Goal: Task Accomplishment & Management: Complete application form

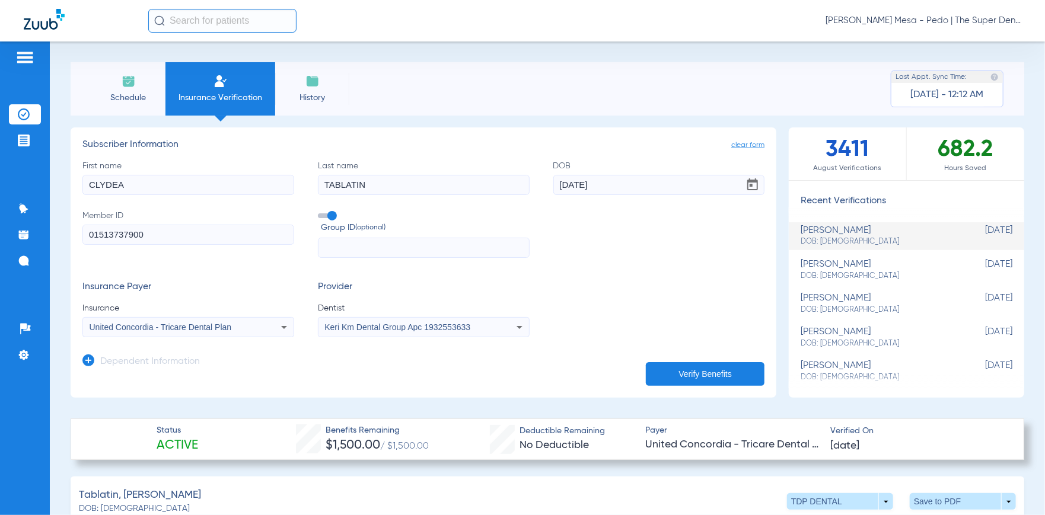
click at [710, 377] on button "Verify Benefits" at bounding box center [705, 374] width 119 height 24
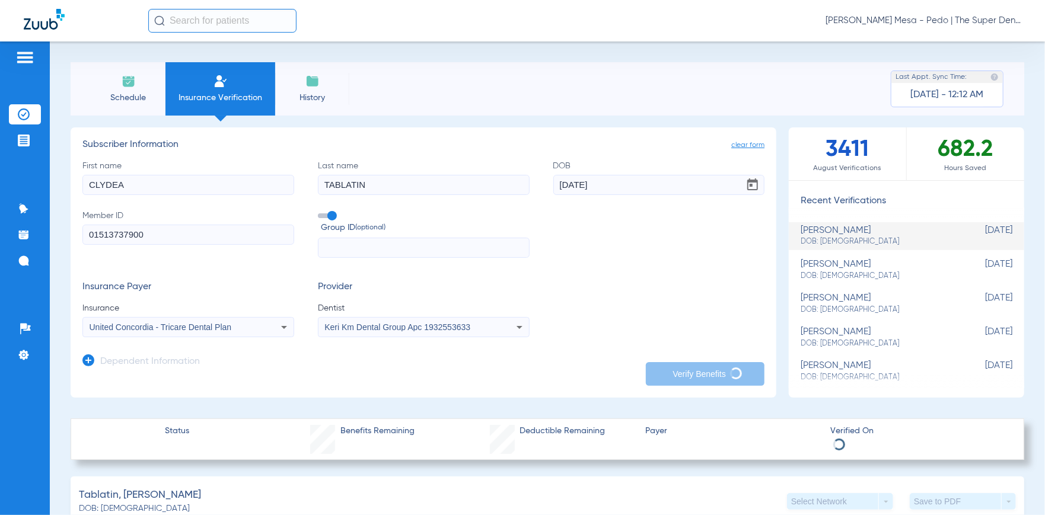
click at [599, 381] on app-manual-verification-form "clear form Subscriber Information First name CLYDEA Last name TABLATIN DOB 09/0…" at bounding box center [423, 262] width 705 height 270
drag, startPoint x: 218, startPoint y: 188, endPoint x: 0, endPoint y: 141, distance: 223.3
click at [0, 141] on div "Patients Insurance Verification Treatment Acceptance Communication Activity App…" at bounding box center [522, 298] width 1045 height 515
click at [278, 330] on icon at bounding box center [284, 327] width 14 height 14
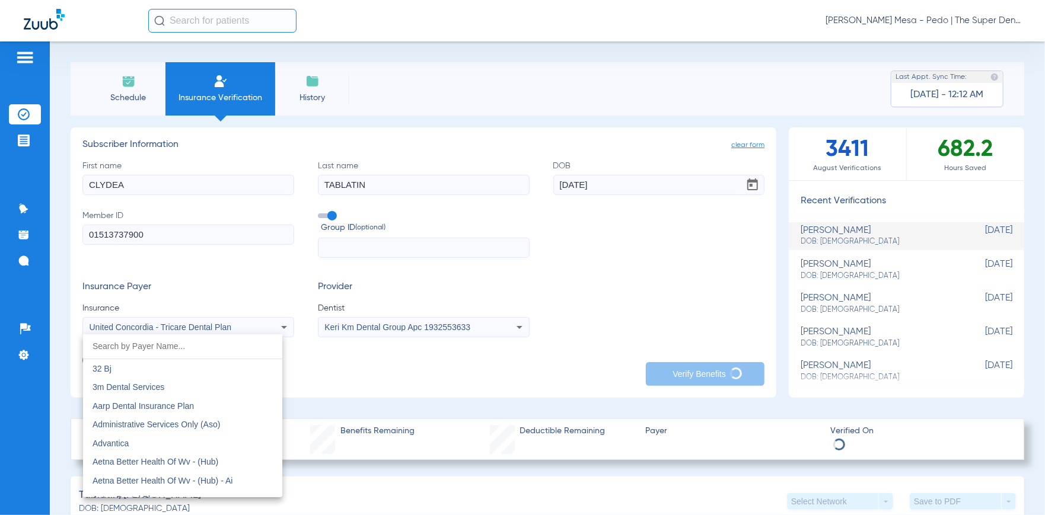
scroll to position [6937, 0]
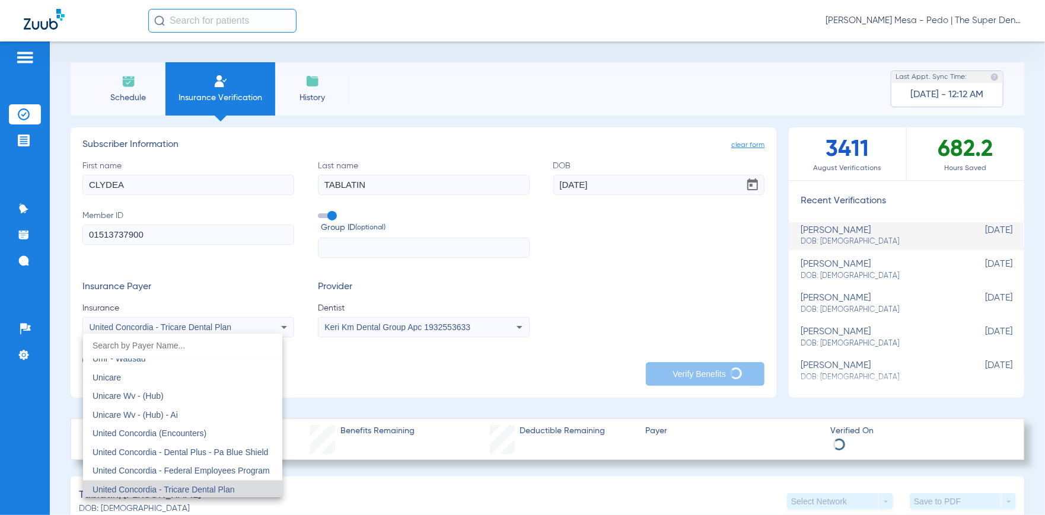
click at [278, 330] on div at bounding box center [522, 257] width 1045 height 515
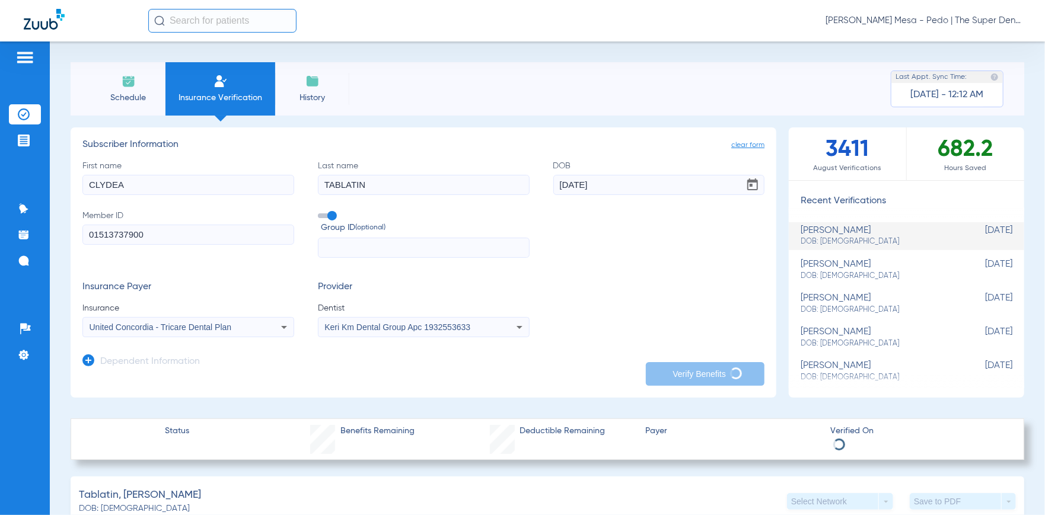
drag, startPoint x: 161, startPoint y: 184, endPoint x: 34, endPoint y: 164, distance: 127.8
click at [34, 164] on div "Patients Insurance Verification Treatment Acceptance Communication Activity App…" at bounding box center [522, 298] width 1045 height 515
type input "bRIAN"
type input "EAY"
drag, startPoint x: 25, startPoint y: 187, endPoint x: 4, endPoint y: 186, distance: 20.8
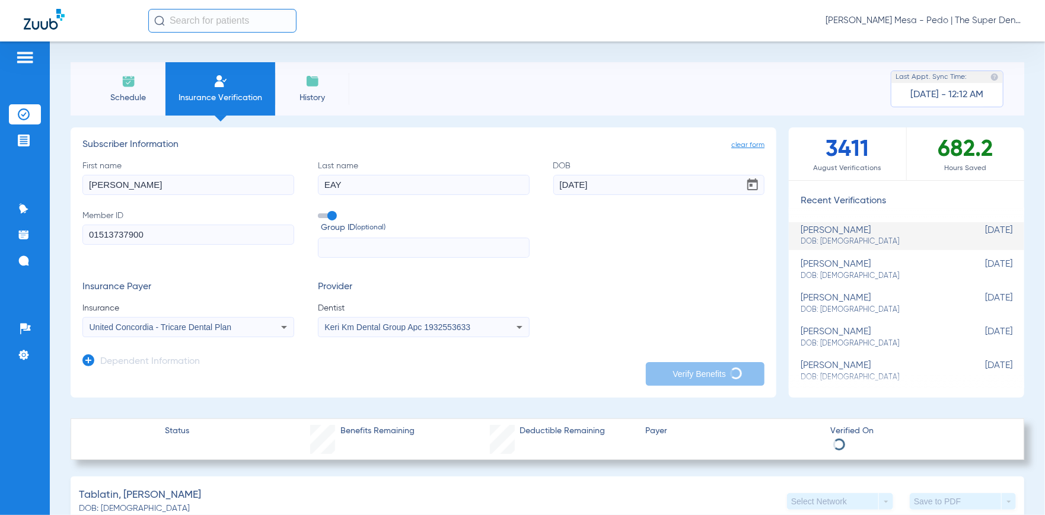
click at [9, 187] on div "Patients Insurance Verification Treatment Acceptance Communication Activity App…" at bounding box center [522, 298] width 1045 height 515
type input "BRIAN"
type input "[DATE]"
drag, startPoint x: 175, startPoint y: 235, endPoint x: 0, endPoint y: 217, distance: 175.8
click at [0, 218] on div "Patients Insurance Verification Treatment Acceptance Communication Activity App…" at bounding box center [522, 298] width 1045 height 515
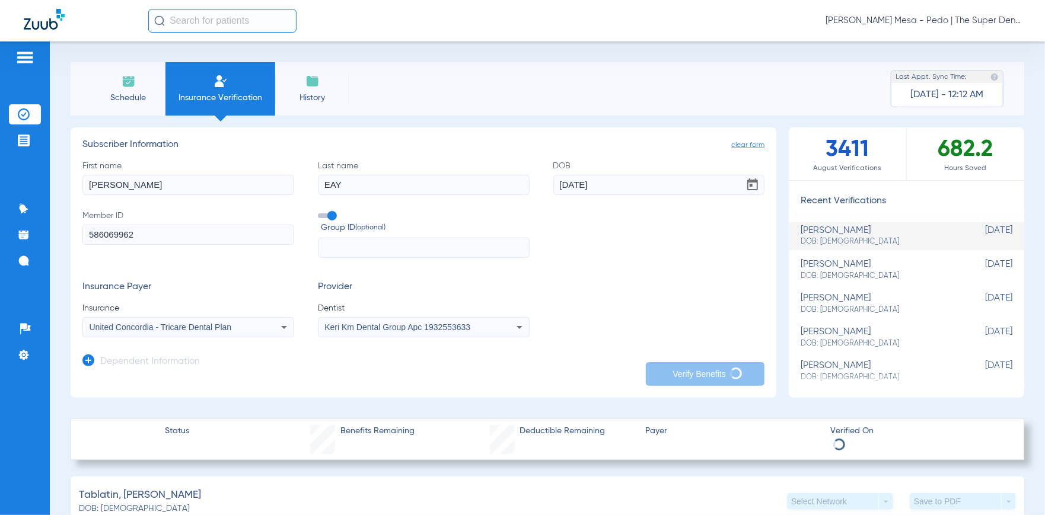
type input "586069962"
click at [283, 328] on icon at bounding box center [284, 327] width 14 height 14
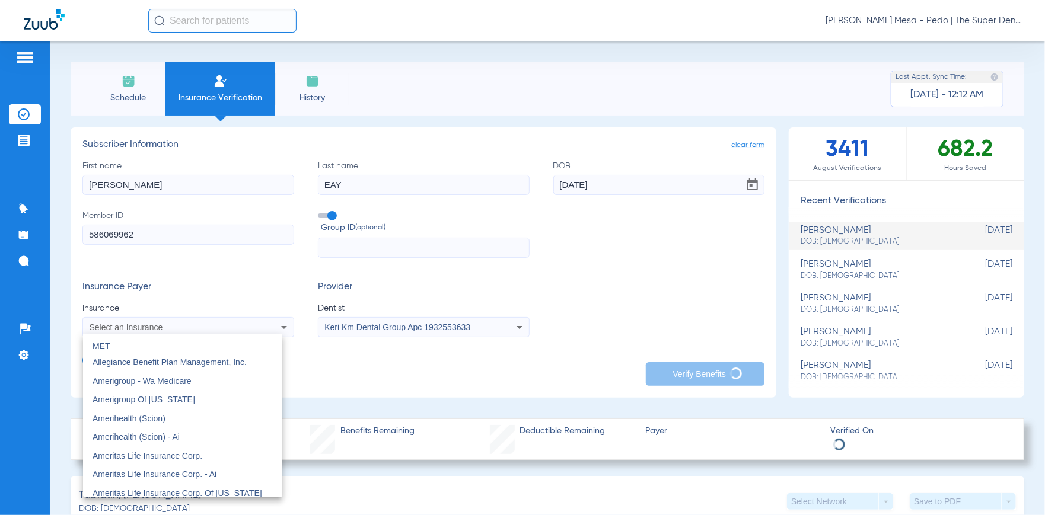
scroll to position [0, 0]
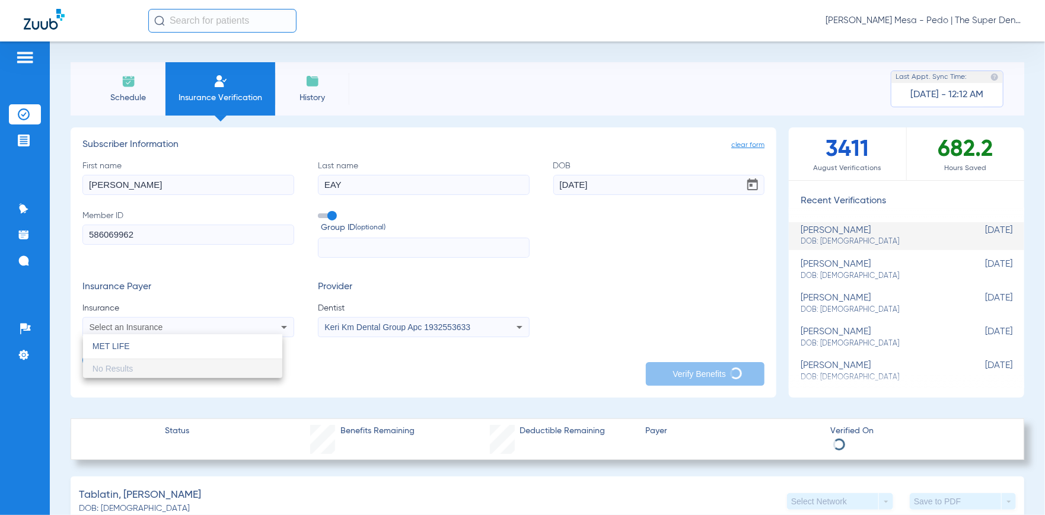
type input "MET LIFE"
click at [237, 314] on div at bounding box center [522, 257] width 1045 height 515
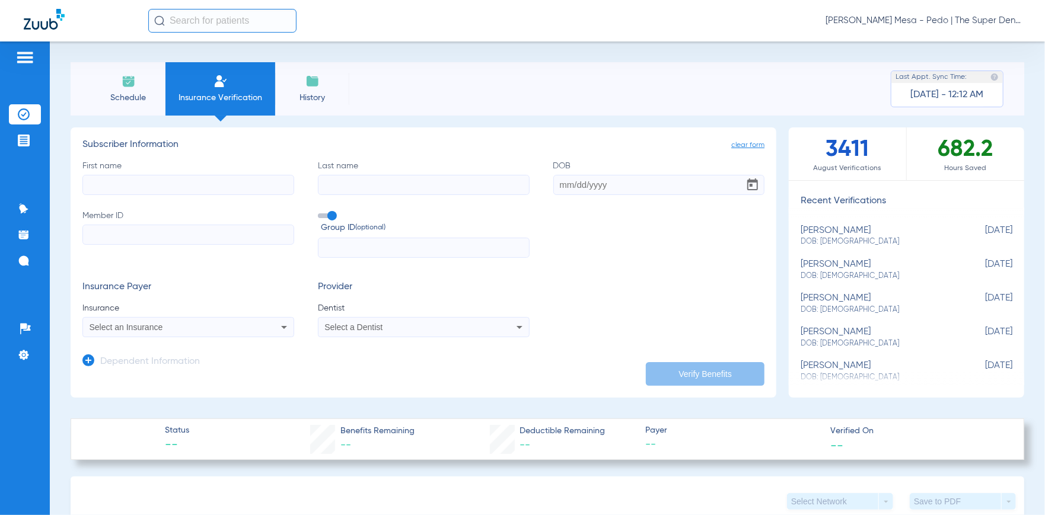
click at [135, 183] on input "First name" at bounding box center [188, 185] width 212 height 20
type input "b"
type input "[PERSON_NAME]"
type input "eay"
click at [570, 186] on input "DOB Required" at bounding box center [659, 185] width 212 height 20
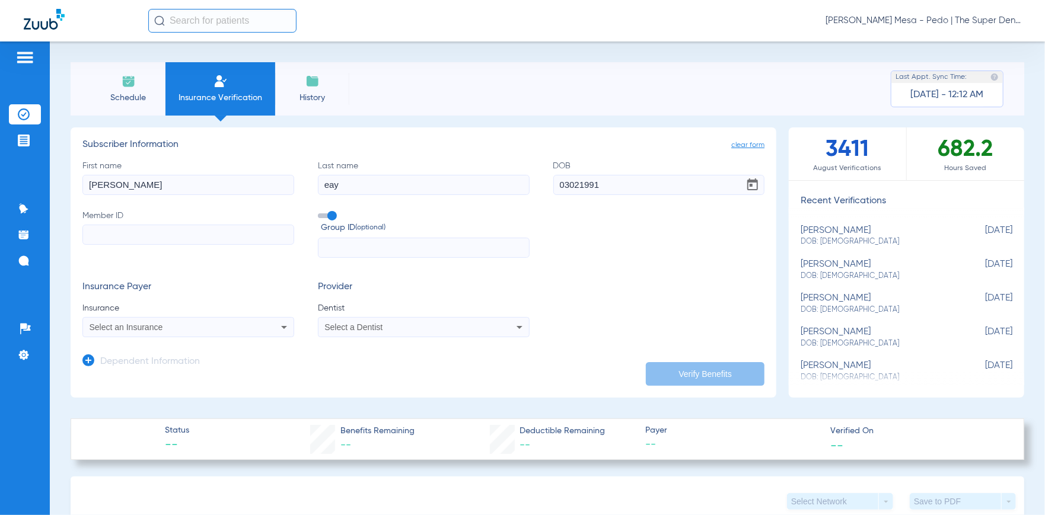
type input "[DATE]"
drag, startPoint x: 104, startPoint y: 220, endPoint x: 98, endPoint y: 225, distance: 7.1
click at [98, 225] on label "Member ID" at bounding box center [188, 234] width 212 height 49
click at [97, 229] on input "Member ID" at bounding box center [188, 235] width 212 height 20
type input "586069962"
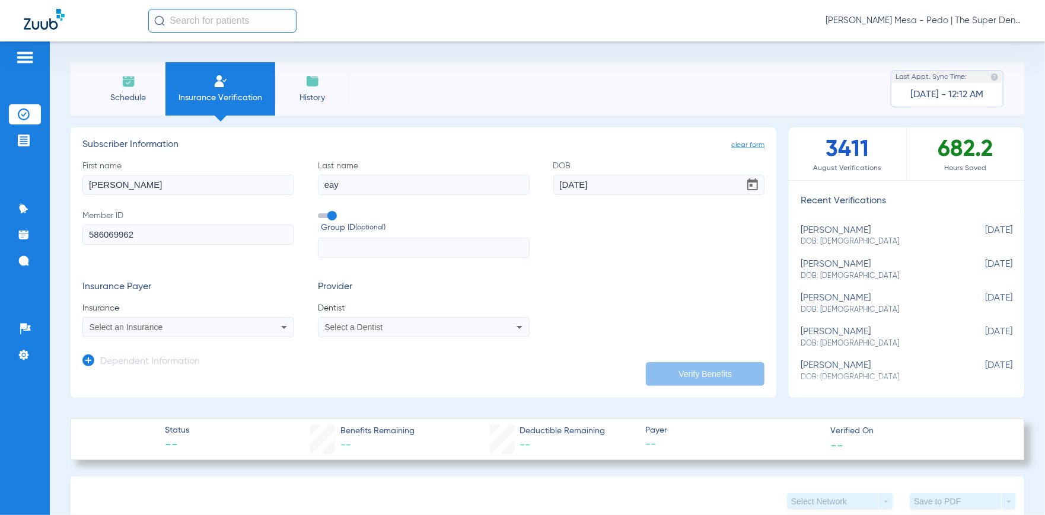
click at [274, 327] on div "Select an Insurance" at bounding box center [188, 327] width 210 height 14
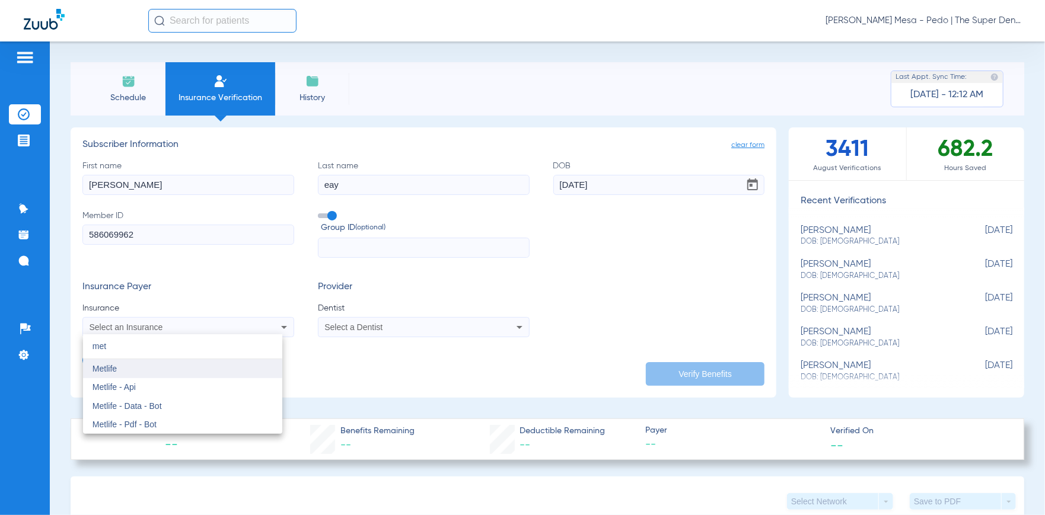
type input "met"
click at [91, 366] on mat-option "Metlife" at bounding box center [182, 368] width 199 height 19
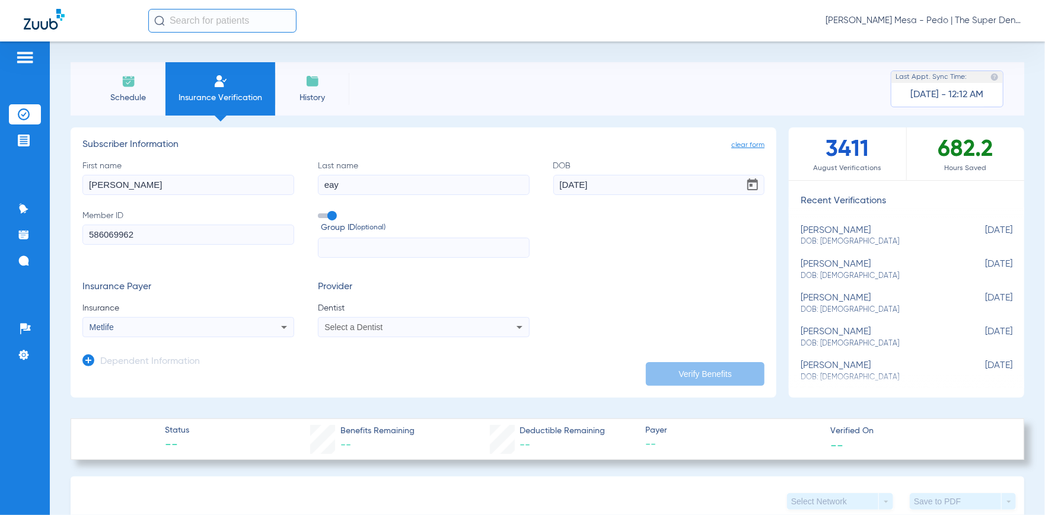
click at [507, 326] on div "Select a Dentist" at bounding box center [423, 327] width 210 height 14
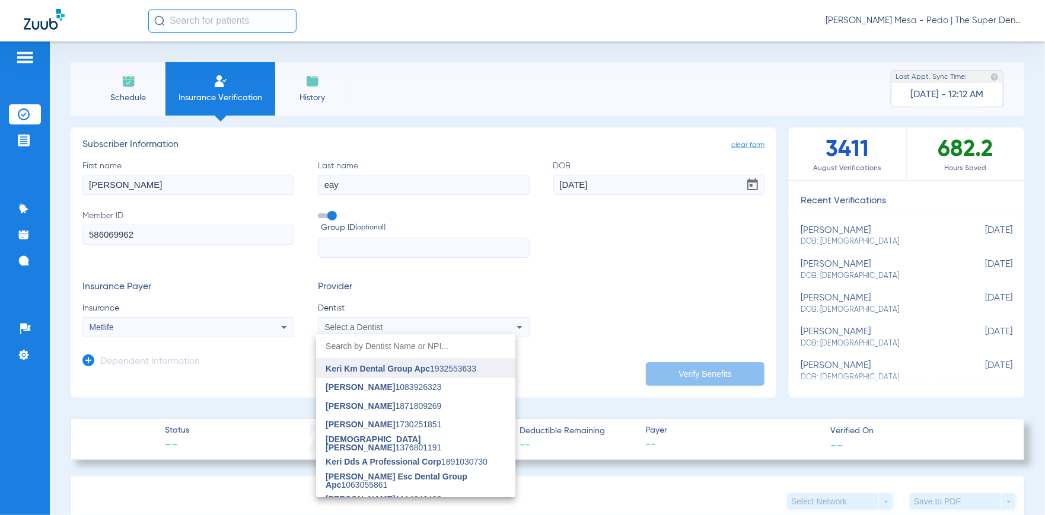
click at [424, 366] on span "Keri Km Dental Group Apc" at bounding box center [377, 368] width 104 height 9
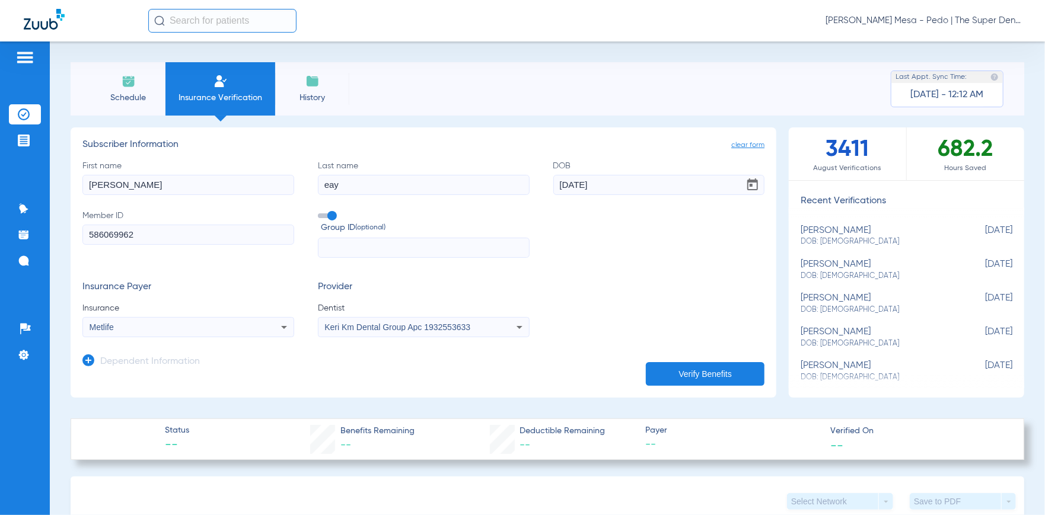
click at [685, 378] on button "Verify Benefits" at bounding box center [705, 374] width 119 height 24
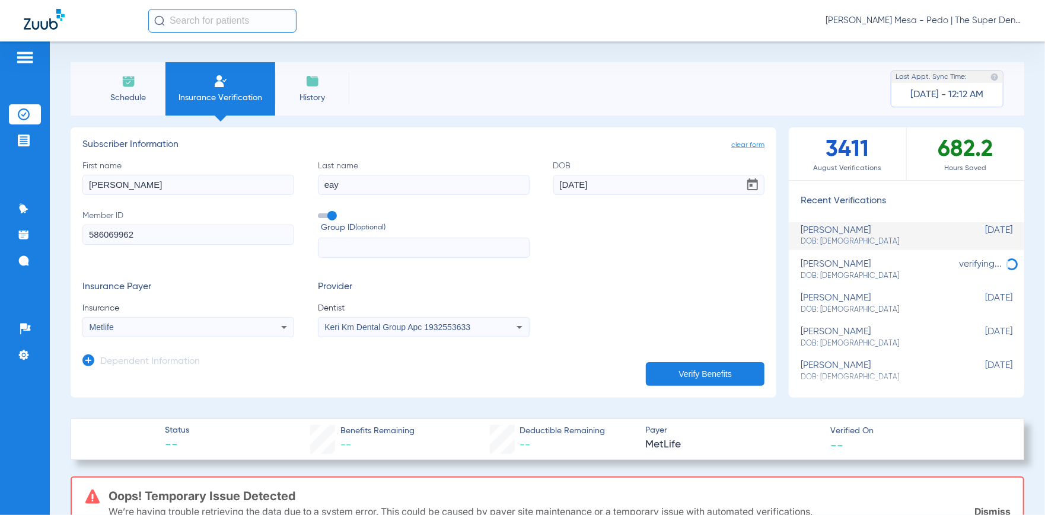
click at [698, 362] on button "Verify Benefits" at bounding box center [705, 374] width 119 height 24
click at [675, 366] on button "Verify Benefits" at bounding box center [705, 374] width 119 height 24
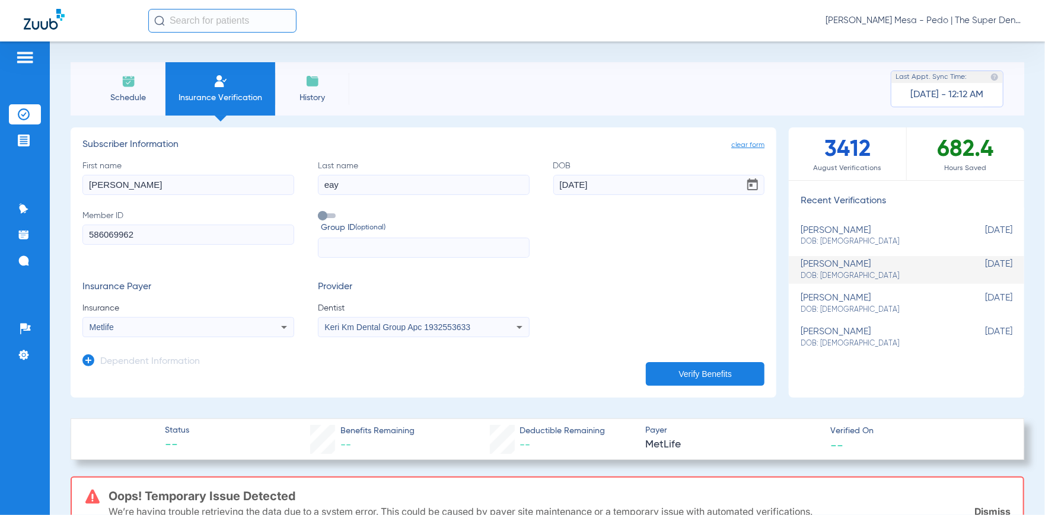
drag, startPoint x: 161, startPoint y: 191, endPoint x: 0, endPoint y: 168, distance: 162.4
click at [0, 173] on div "Patients Insurance Verification Treatment Acceptance Communication Activity App…" at bounding box center [522, 298] width 1045 height 515
type input "[PERSON_NAME]"
type input "[DATE]"
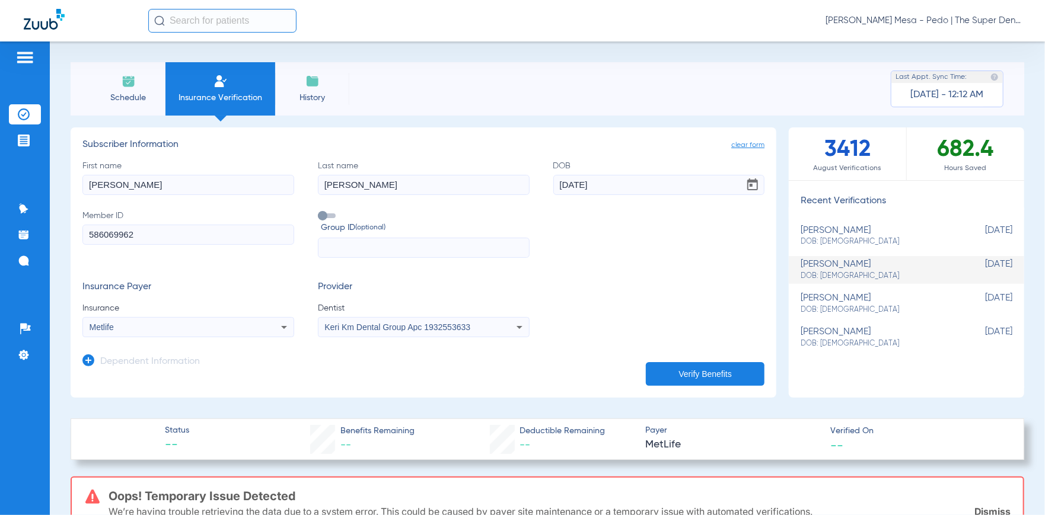
click at [149, 244] on input "586069962" at bounding box center [188, 235] width 212 height 20
paste input "47696945"
type input "547696945"
click at [238, 323] on div "Metlife" at bounding box center [169, 327] width 158 height 8
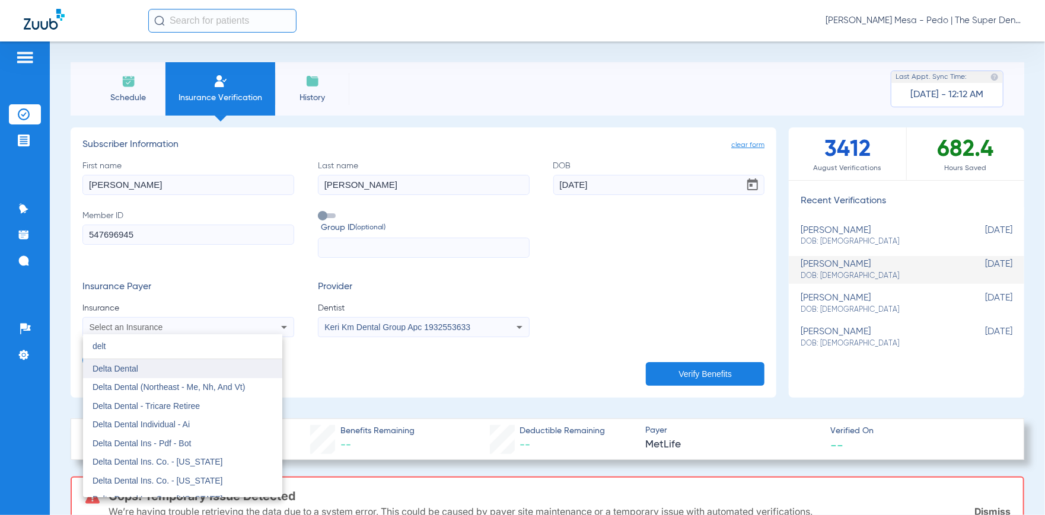
type input "delt"
click at [165, 365] on mat-option "Delta Dental" at bounding box center [182, 368] width 199 height 19
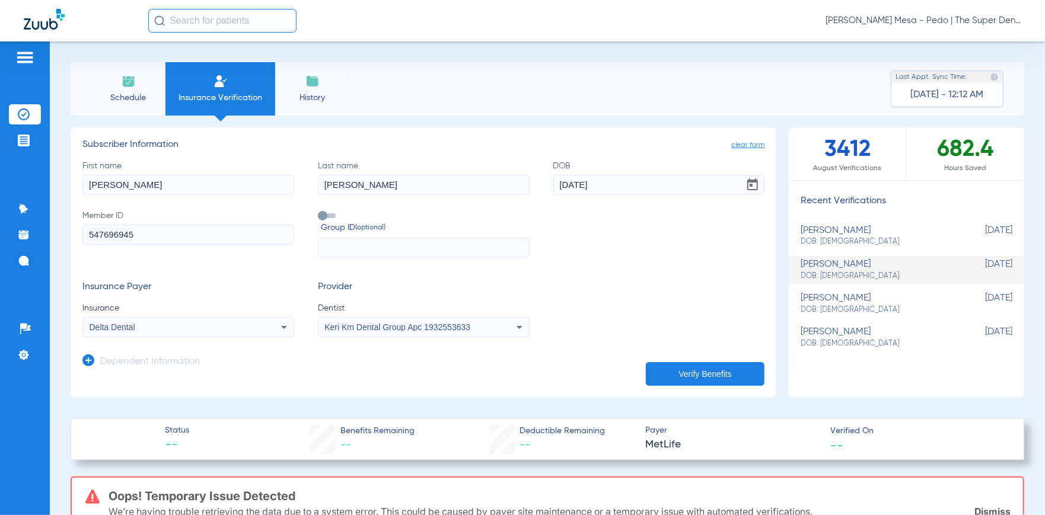
click at [677, 372] on button "Verify Benefits" at bounding box center [705, 374] width 119 height 24
drag, startPoint x: 155, startPoint y: 194, endPoint x: 0, endPoint y: 174, distance: 156.0
click at [14, 191] on div "Patients Insurance Verification Treatment Acceptance Communication Activity App…" at bounding box center [522, 298] width 1045 height 515
type input "[PERSON_NAME]"
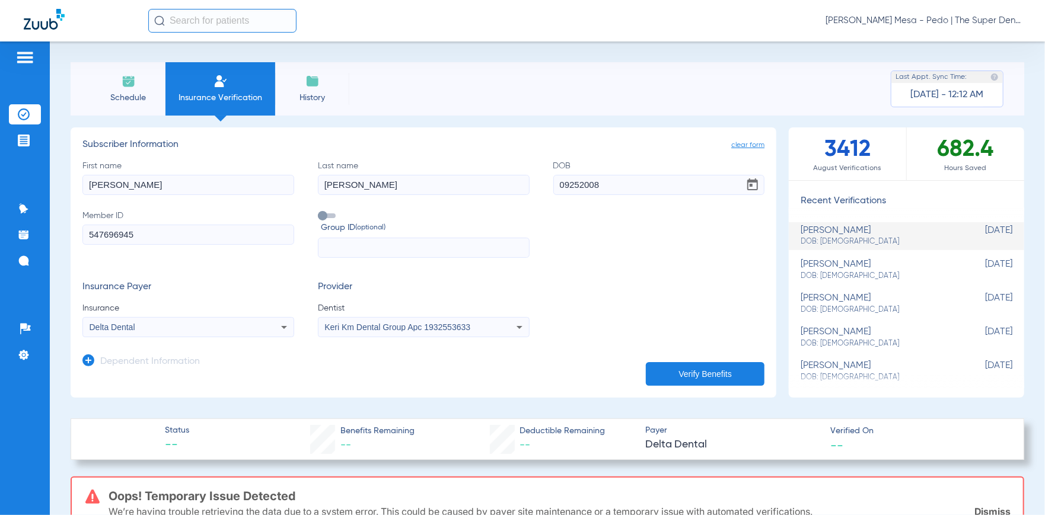
type input "[DATE]"
click at [232, 237] on input "547696945" at bounding box center [188, 235] width 212 height 20
paste input "U82688717"
type input "U82688717"
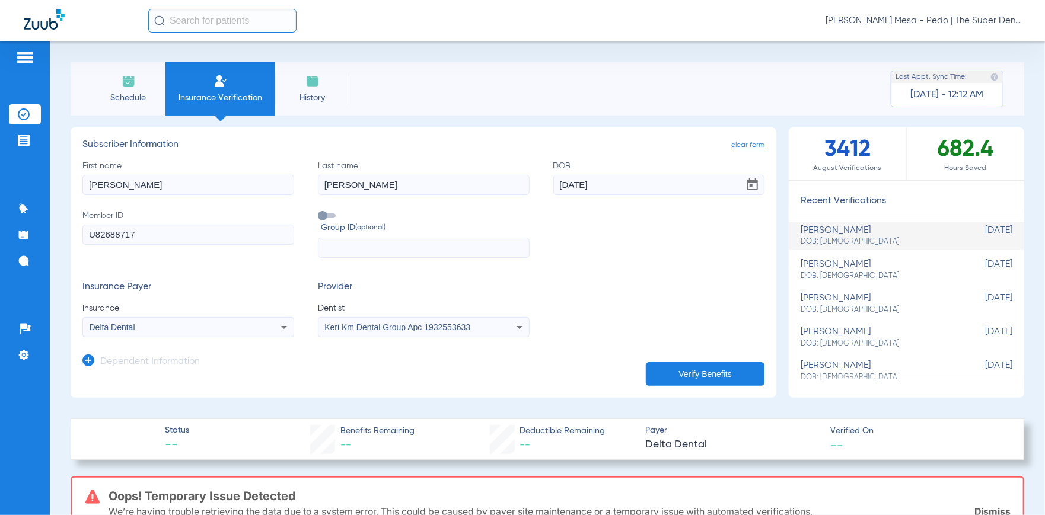
click at [205, 324] on div "Delta Dental" at bounding box center [169, 327] width 158 height 8
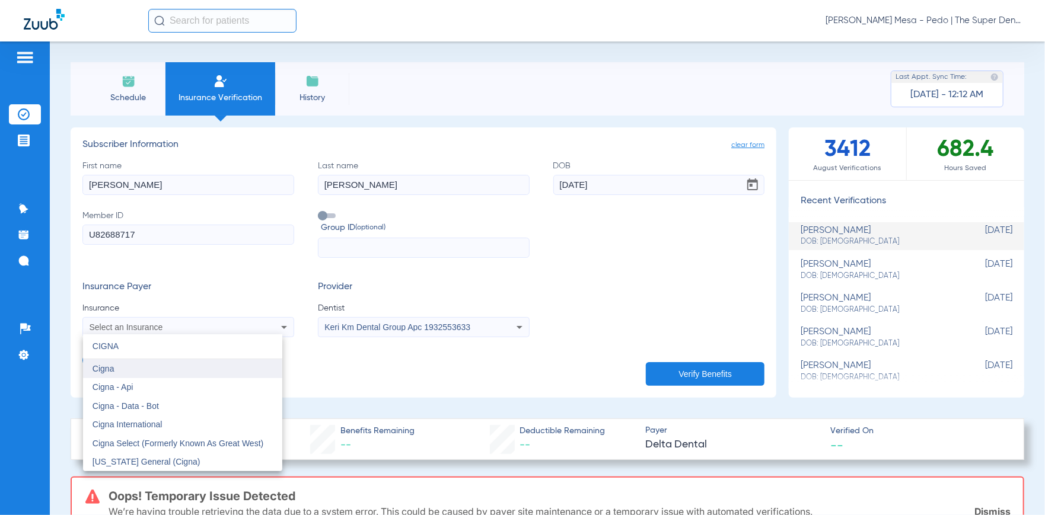
type input "CIGNA"
click at [141, 370] on mat-option "Cigna" at bounding box center [182, 368] width 199 height 19
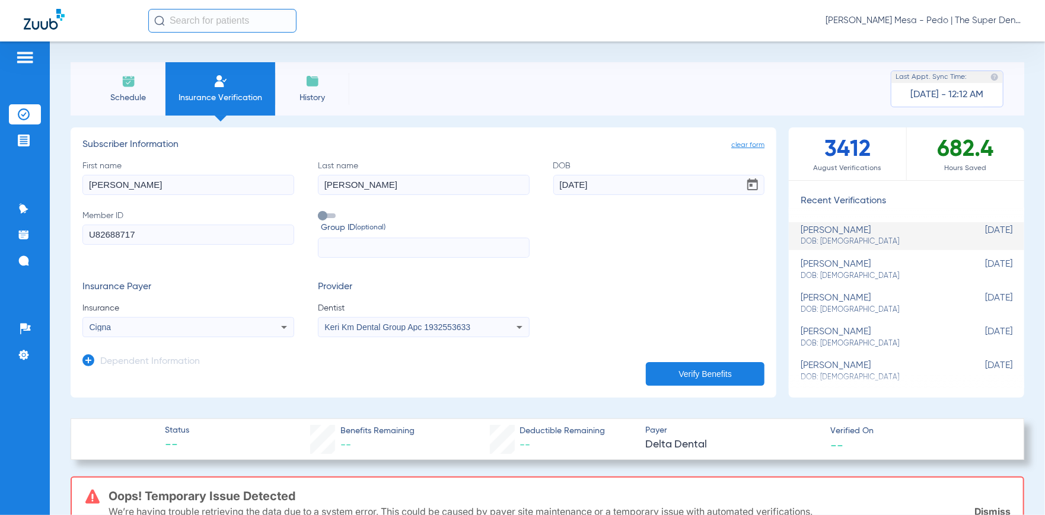
click at [691, 376] on button "Verify Benefits" at bounding box center [705, 374] width 119 height 24
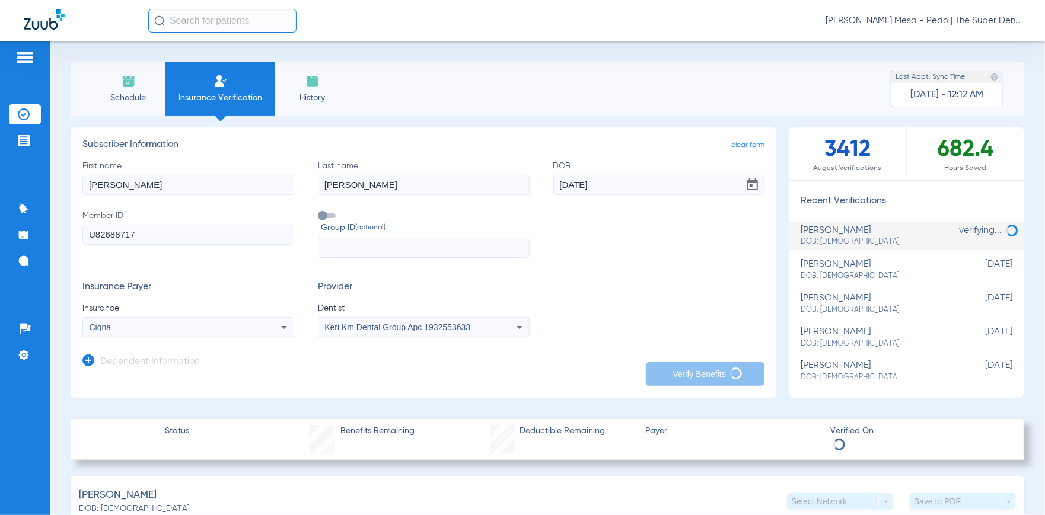
click at [114, 183] on input "[PERSON_NAME]" at bounding box center [188, 185] width 212 height 20
type input "[PERSON_NAME]"
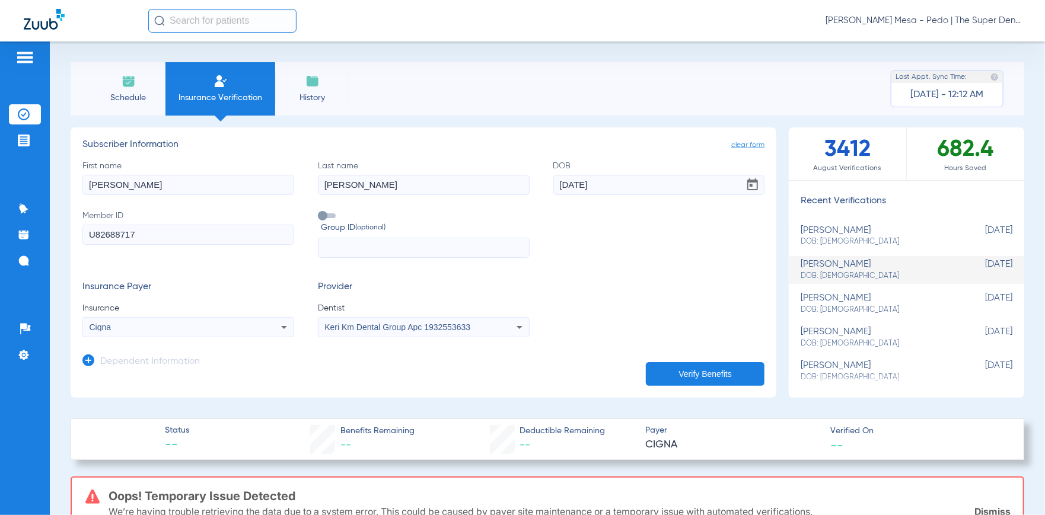
scroll to position [59, 0]
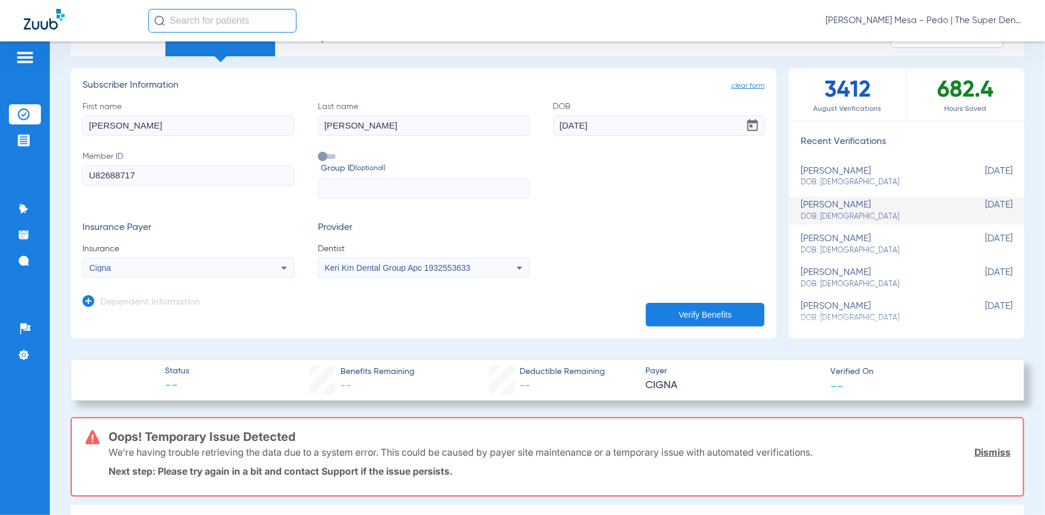
click at [708, 313] on button "Verify Benefits" at bounding box center [705, 315] width 119 height 24
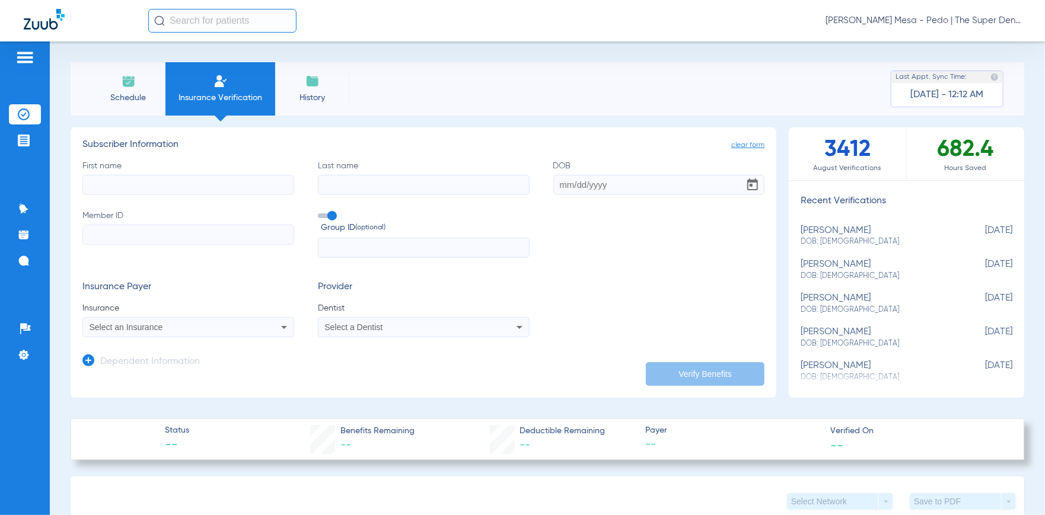
click at [158, 190] on input "First name" at bounding box center [188, 185] width 212 height 20
click at [120, 183] on input "First name Required" at bounding box center [188, 185] width 212 height 20
type input "Isael"
type input "Ontiveros"
type input "[DATE]"
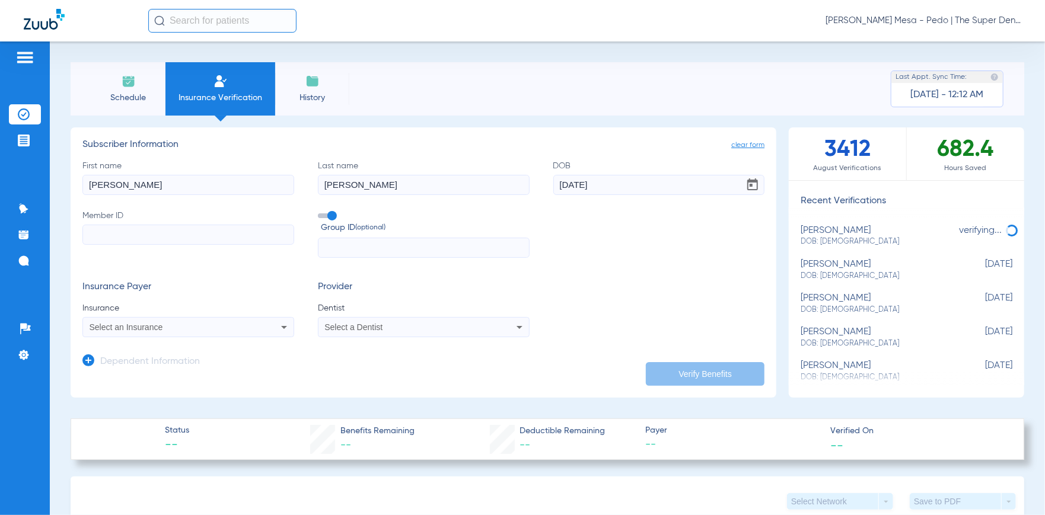
click at [135, 224] on label "Member ID" at bounding box center [188, 234] width 212 height 49
click at [135, 225] on input "Member ID" at bounding box center [188, 235] width 212 height 20
click at [135, 234] on input "Member ID" at bounding box center [188, 235] width 212 height 20
paste input "U82688717"
type input "U82688717"
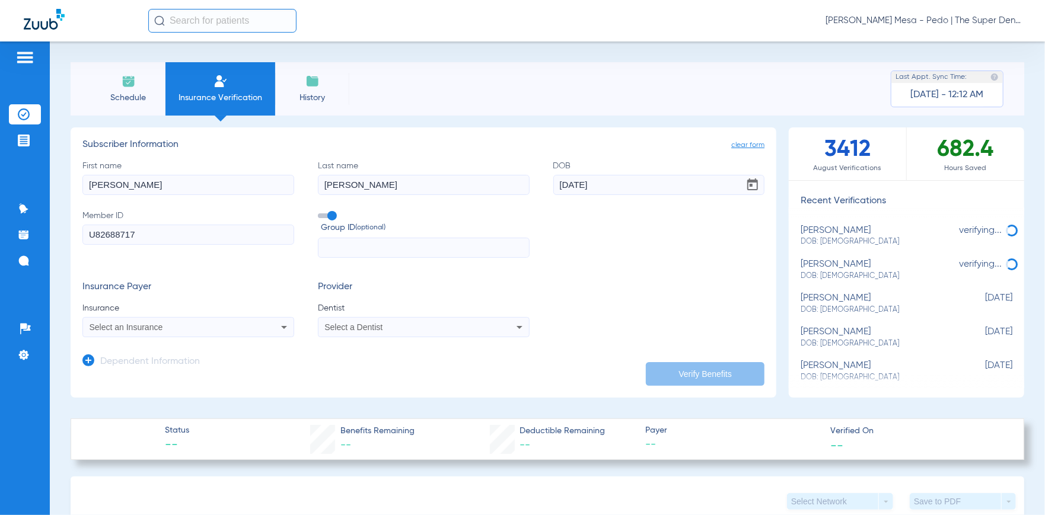
click at [187, 334] on div "Select an Insurance" at bounding box center [188, 327] width 210 height 14
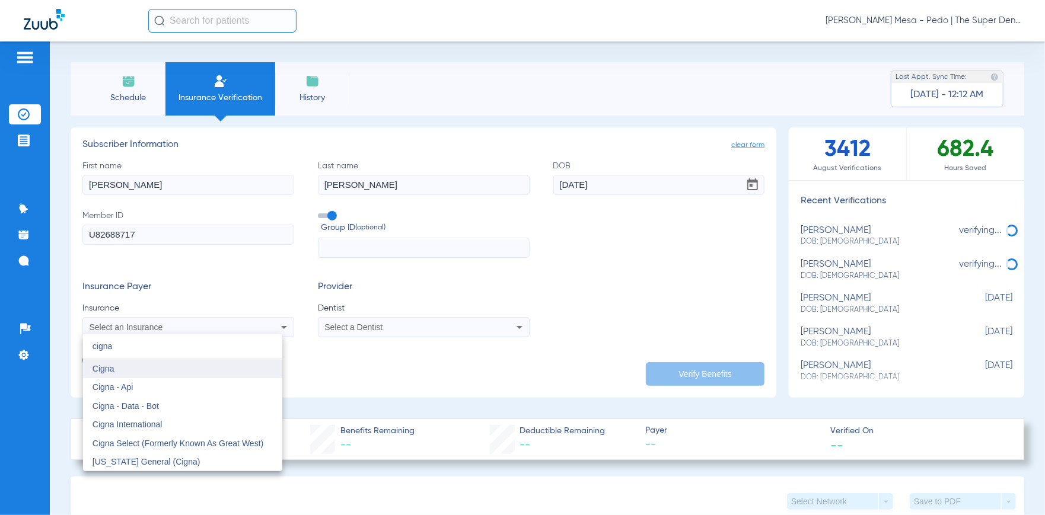
type input "cigna"
click at [125, 371] on mat-option "Cigna" at bounding box center [182, 368] width 199 height 19
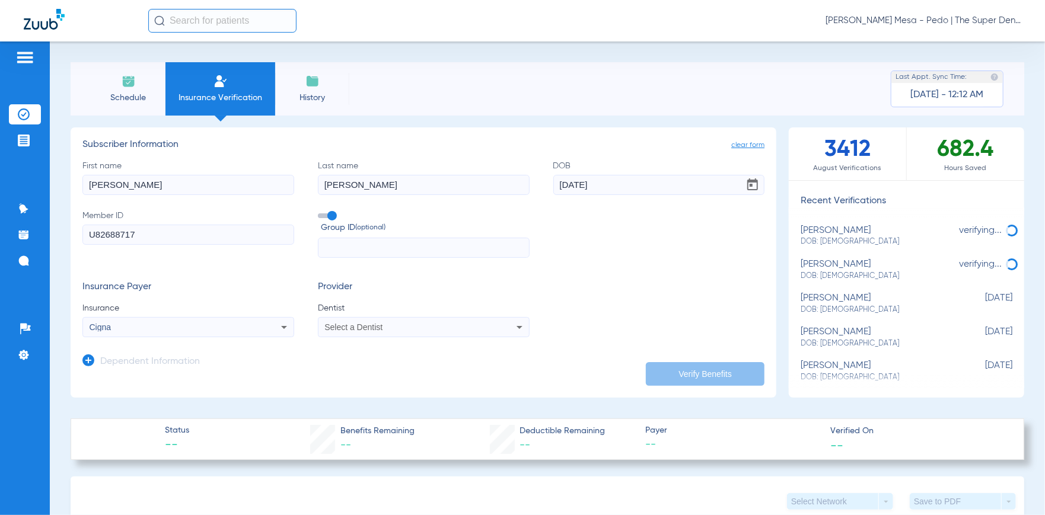
click at [475, 327] on div "Select a Dentist" at bounding box center [403, 327] width 158 height 8
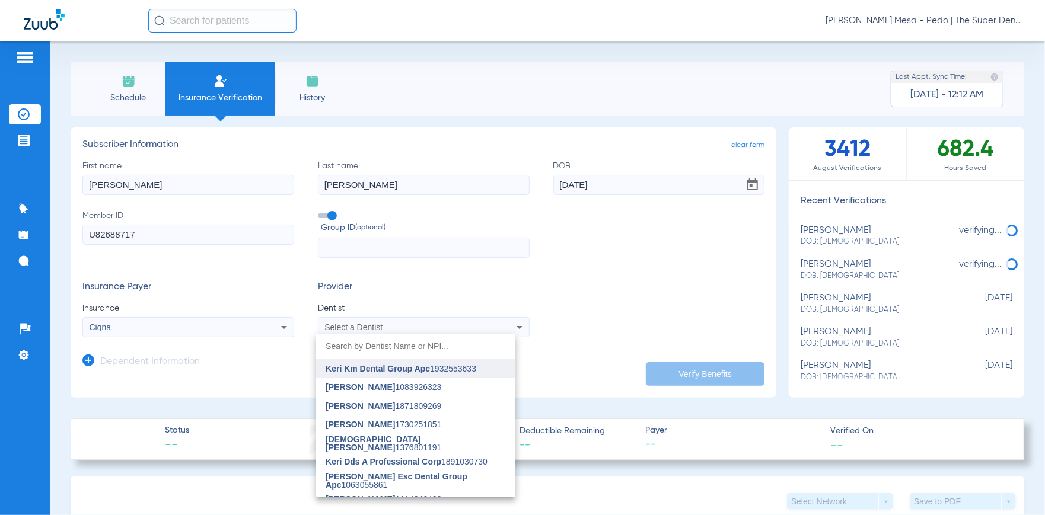
click at [389, 370] on span "Keri Km Dental Group Apc" at bounding box center [377, 368] width 104 height 9
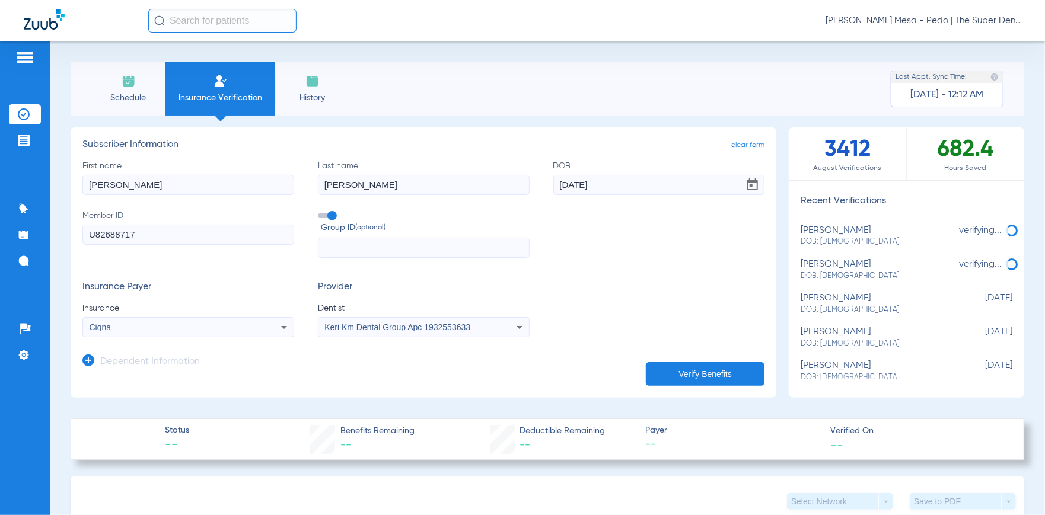
click at [673, 363] on button "Verify Benefits" at bounding box center [705, 374] width 119 height 24
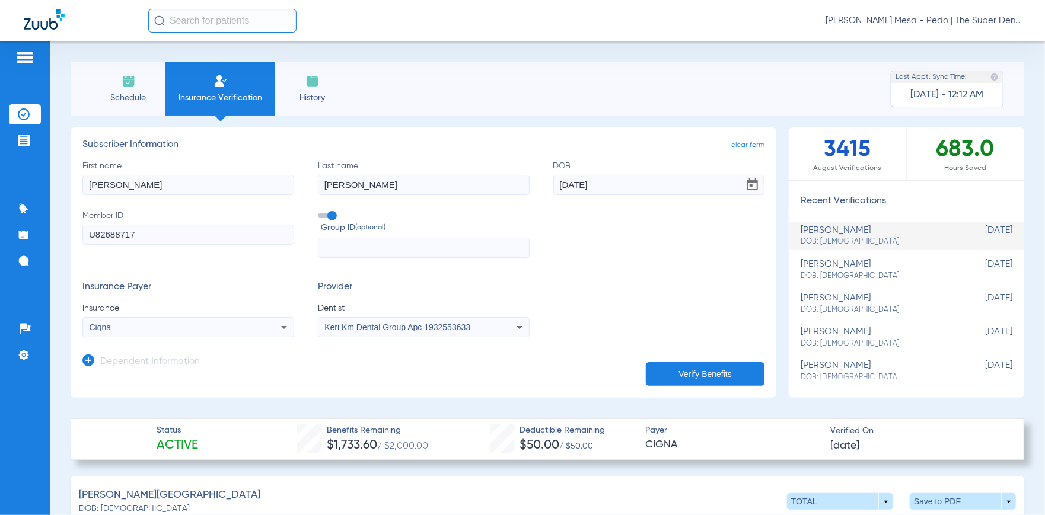
drag, startPoint x: 183, startPoint y: 186, endPoint x: 0, endPoint y: 178, distance: 182.7
click at [0, 177] on div "Patients Insurance Verification Treatment Acceptance Communication Activity App…" at bounding box center [522, 298] width 1045 height 515
drag, startPoint x: 200, startPoint y: 184, endPoint x: 0, endPoint y: 208, distance: 201.3
click at [0, 209] on div "Patients Insurance Verification Treatment Acceptance Communication Activity App…" at bounding box center [522, 298] width 1045 height 515
type input "matthew"
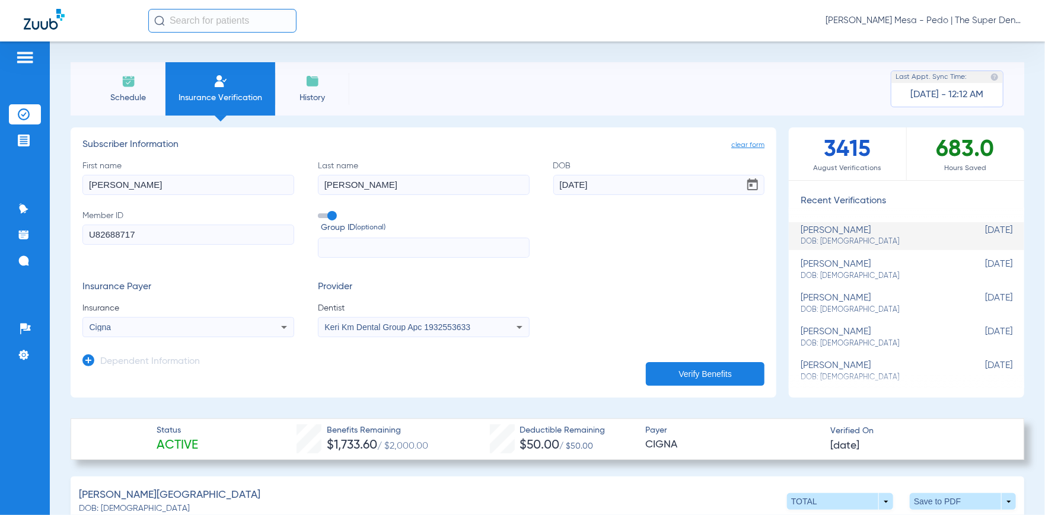
type input "huertas"
type input "[DATE]"
click at [155, 234] on input "U82688717" at bounding box center [188, 235] width 212 height 20
paste input "547696945"
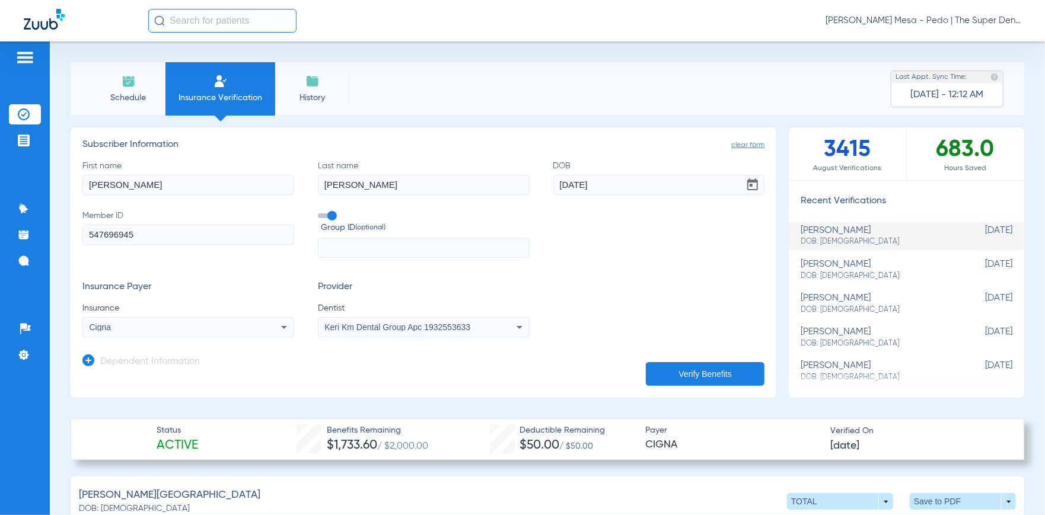
type input "547696945"
click at [174, 336] on mat-select "Cigna" at bounding box center [188, 327] width 212 height 20
click at [171, 336] on mat-select "Cigna" at bounding box center [188, 327] width 212 height 20
click at [168, 327] on div "Cigna" at bounding box center [169, 327] width 158 height 8
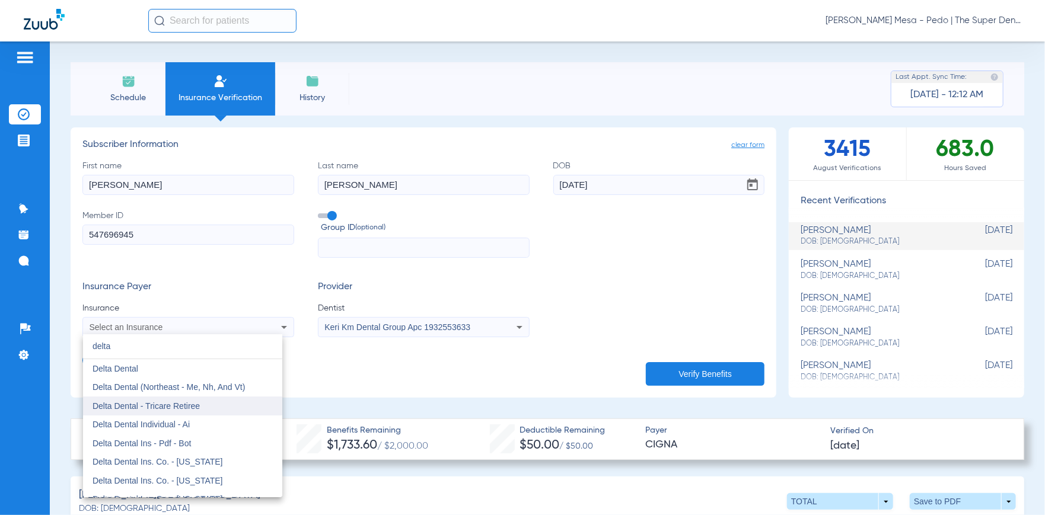
type input "delta"
click at [189, 400] on mat-option "Delta Dental - Tricare Retiree" at bounding box center [182, 406] width 199 height 19
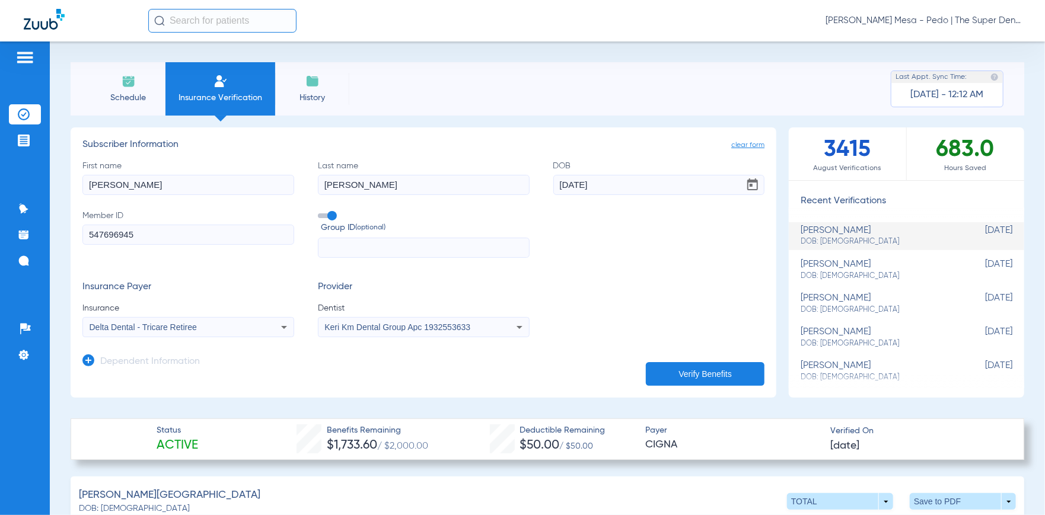
click at [677, 376] on button "Verify Benefits" at bounding box center [705, 374] width 119 height 24
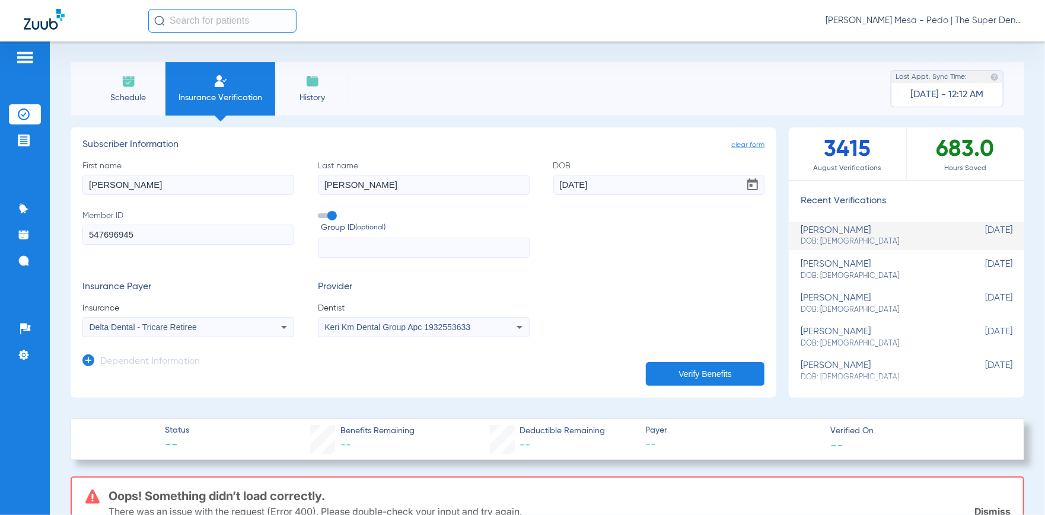
click at [676, 372] on button "Verify Benefits" at bounding box center [705, 374] width 119 height 24
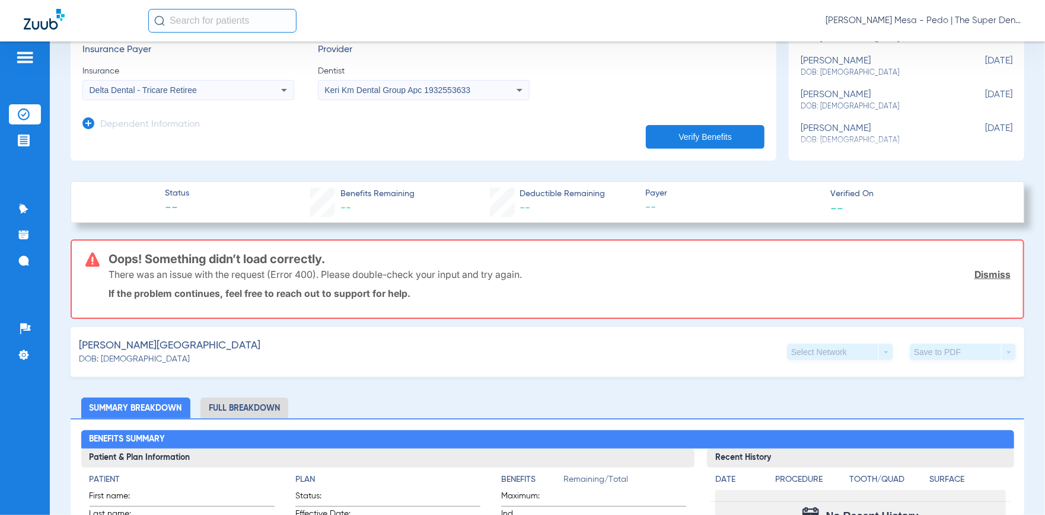
click at [209, 91] on div "Delta Dental - Tricare Retiree" at bounding box center [169, 90] width 158 height 8
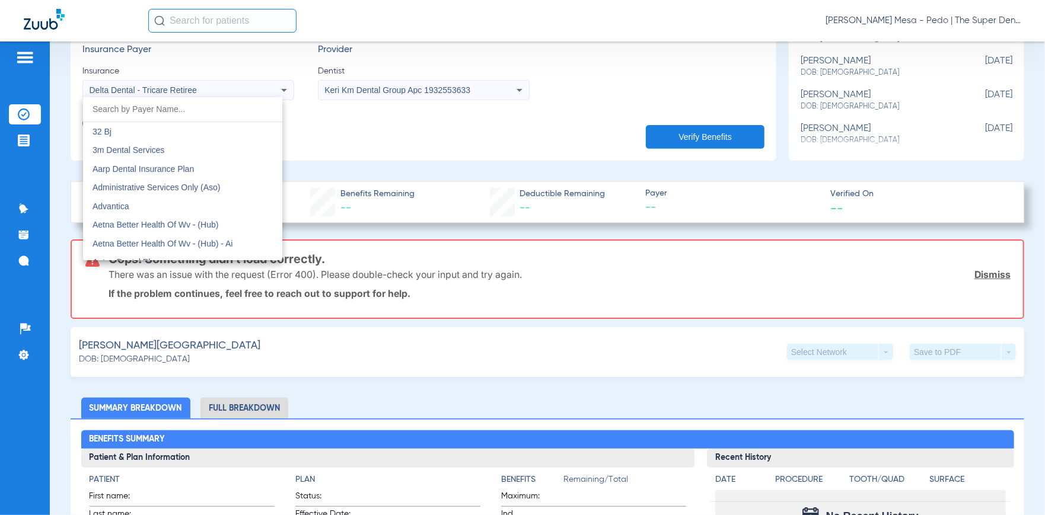
scroll to position [1859, 0]
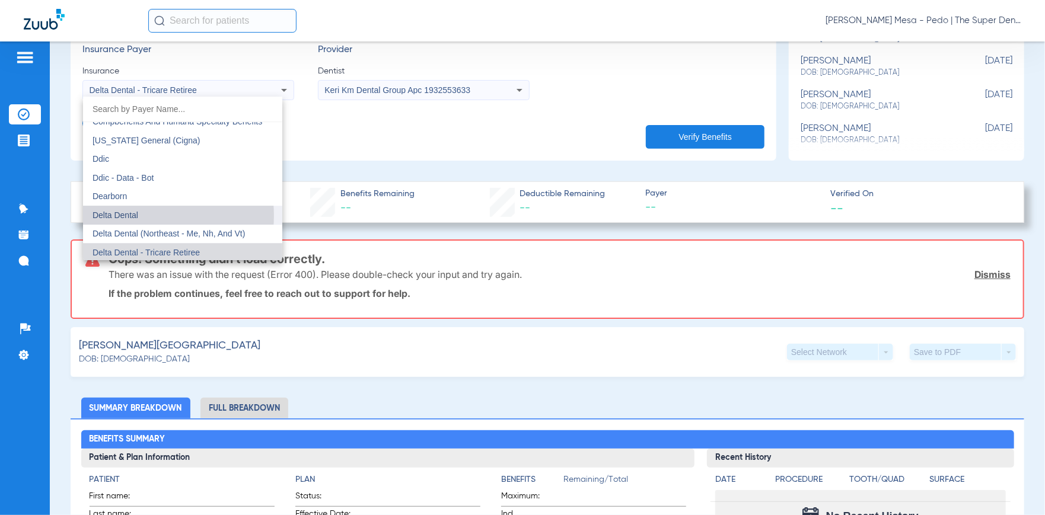
click at [136, 215] on span "Delta Dental" at bounding box center [115, 214] width 46 height 9
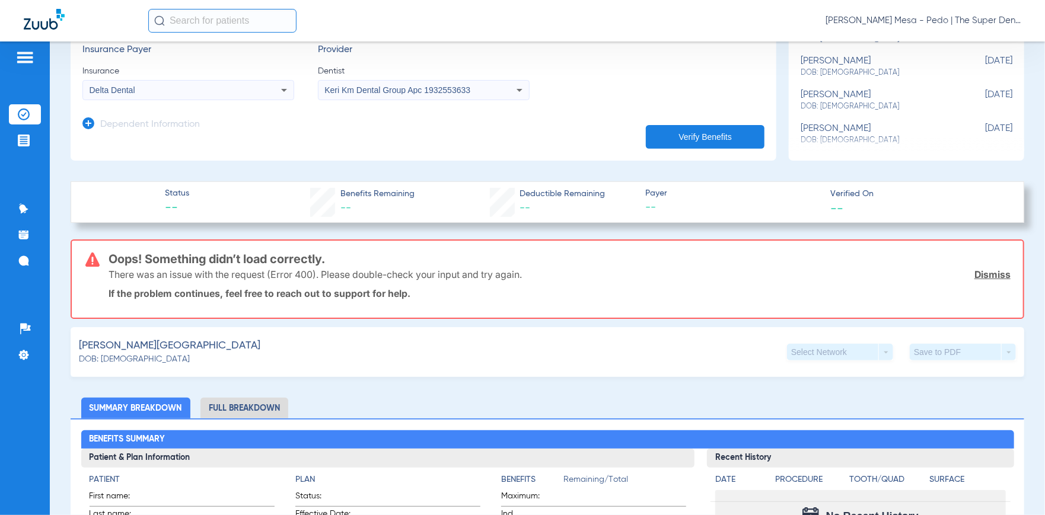
click at [718, 136] on button "Verify Benefits" at bounding box center [705, 137] width 119 height 24
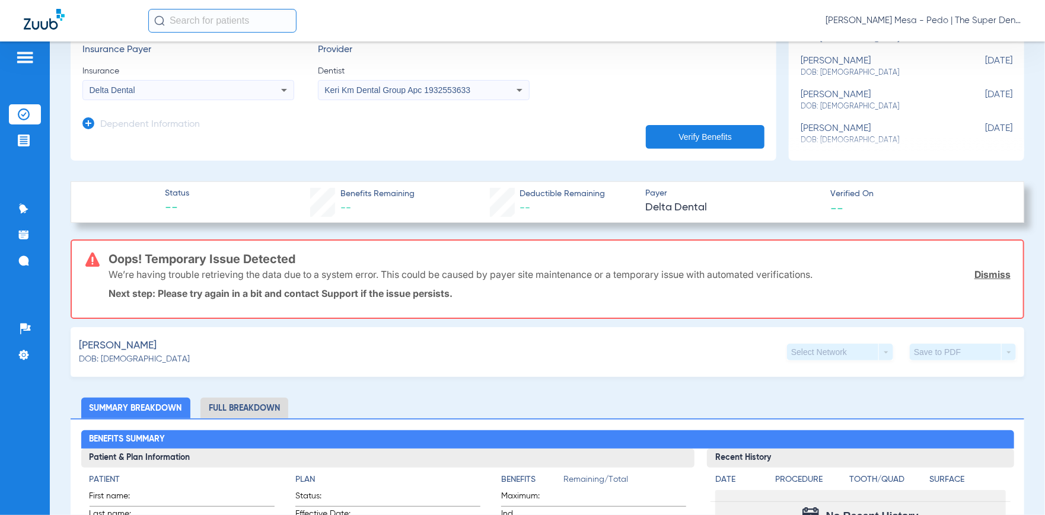
click at [713, 127] on button "Verify Benefits" at bounding box center [705, 137] width 119 height 24
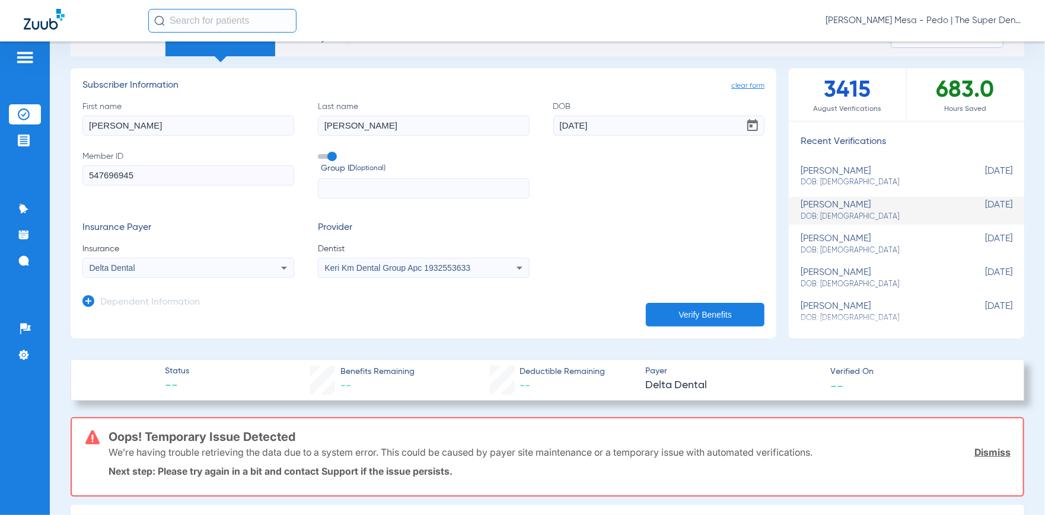
scroll to position [59, 0]
click at [288, 266] on icon at bounding box center [284, 268] width 14 height 14
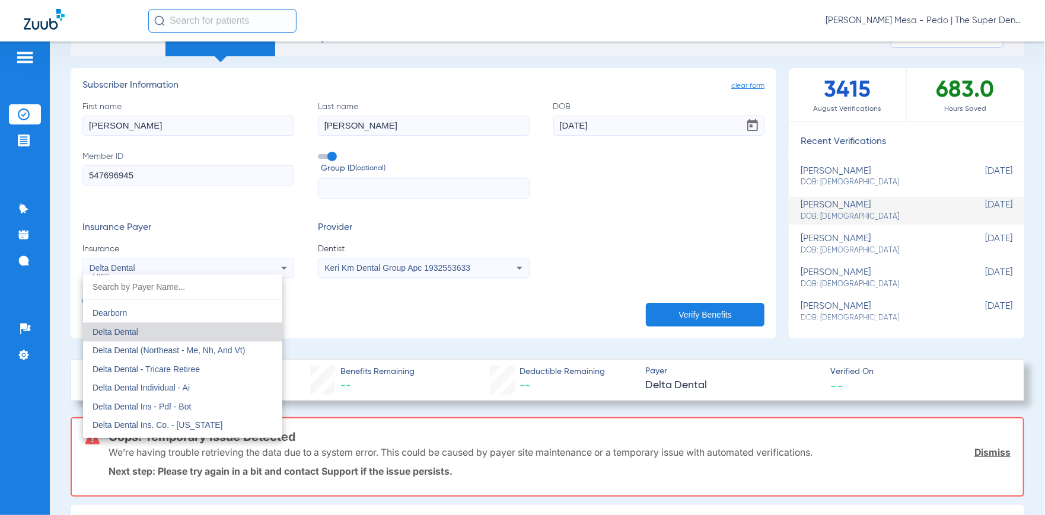
scroll to position [1940, 0]
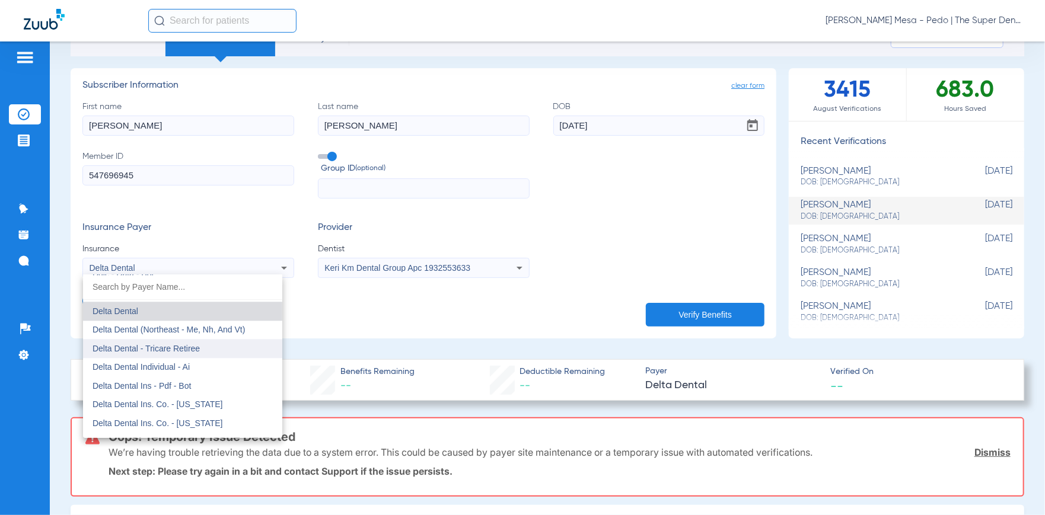
click at [189, 349] on span "Delta Dental - Tricare Retiree" at bounding box center [145, 348] width 107 height 9
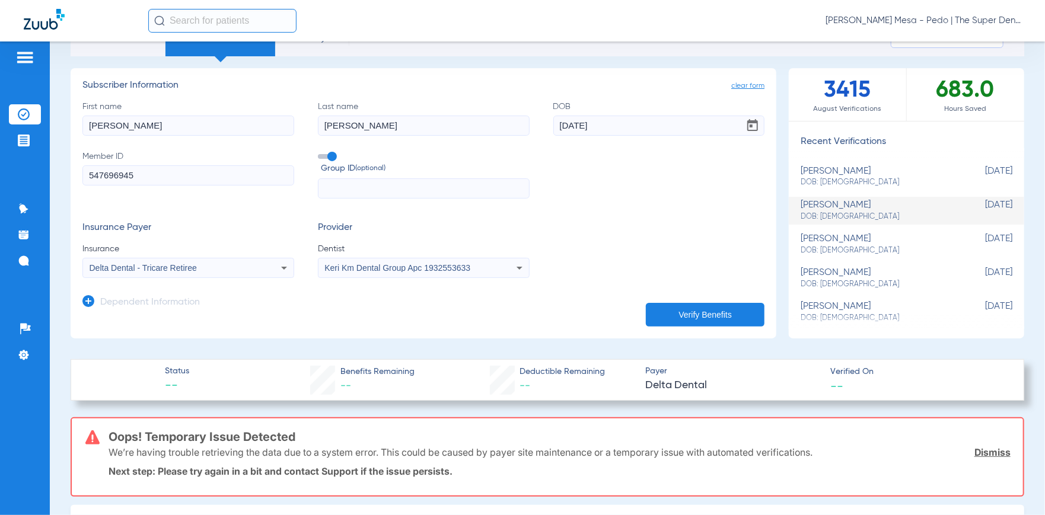
click at [662, 318] on button "Verify Benefits" at bounding box center [705, 315] width 119 height 24
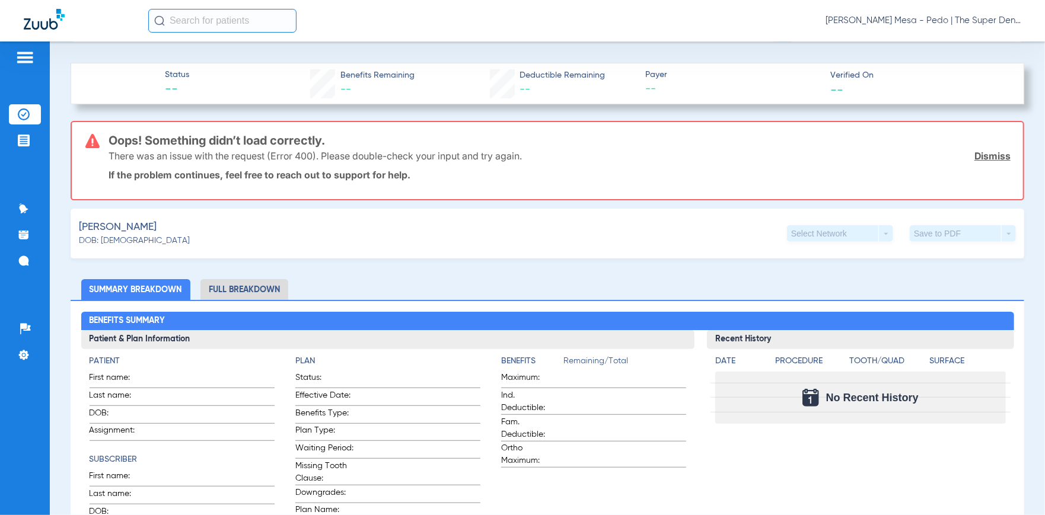
scroll to position [59, 0]
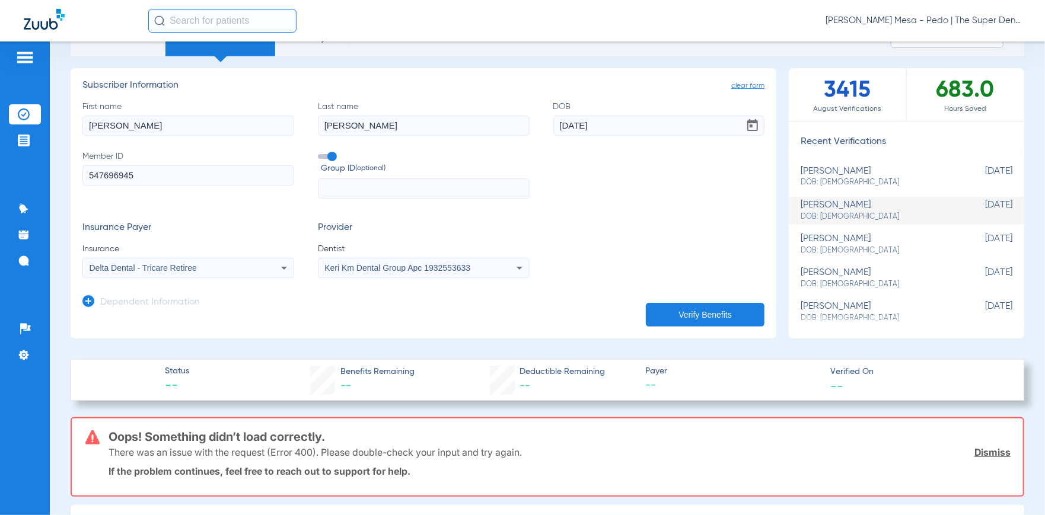
click at [702, 318] on button "Verify Benefits" at bounding box center [705, 315] width 119 height 24
